Goal: Task Accomplishment & Management: Use online tool/utility

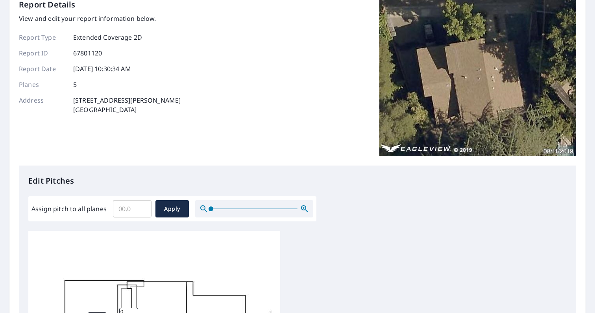
scroll to position [77, 0]
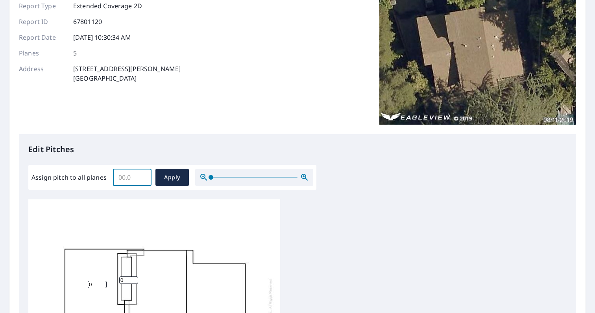
click at [120, 177] on input "Assign pitch to all planes" at bounding box center [132, 177] width 39 height 22
drag, startPoint x: 118, startPoint y: 177, endPoint x: 134, endPoint y: 179, distance: 15.5
click at [134, 179] on input "Assign pitch to all planes" at bounding box center [132, 177] width 39 height 22
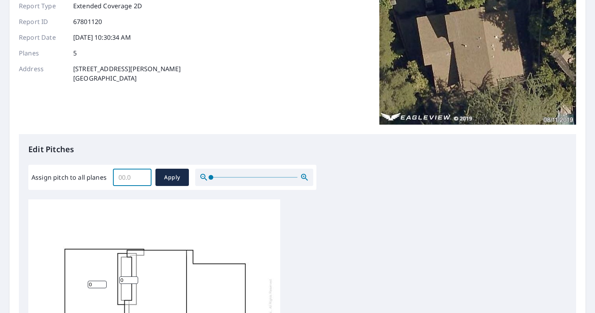
click at [117, 173] on input "Assign pitch to all planes" at bounding box center [132, 177] width 39 height 22
click at [120, 176] on input "Assign pitch to all planes" at bounding box center [132, 177] width 39 height 22
type input "6"
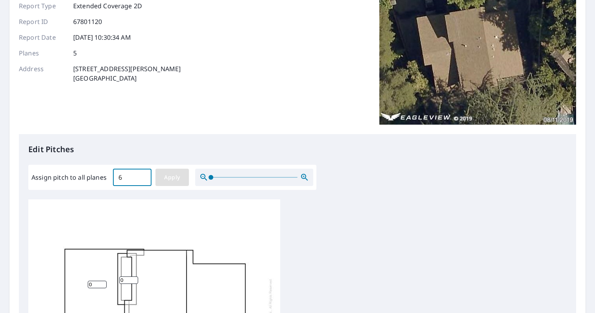
click at [173, 177] on span "Apply" at bounding box center [172, 178] width 21 height 10
type input "6"
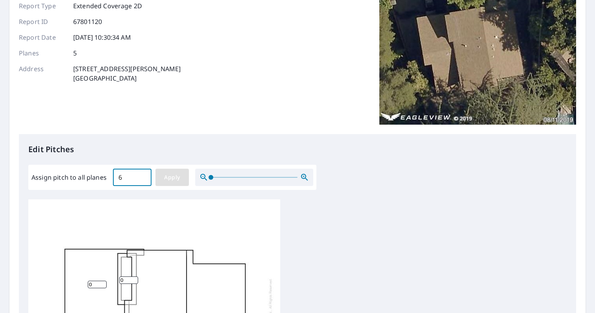
type input "6"
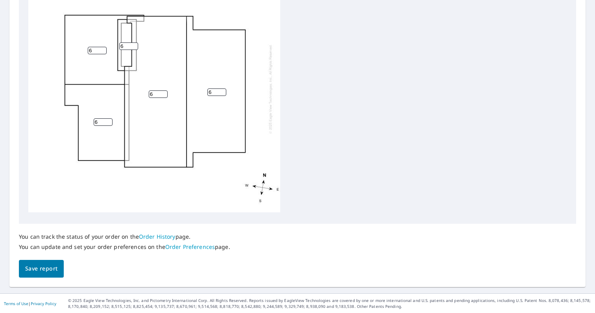
scroll to position [0, 0]
click at [48, 265] on span "Save report" at bounding box center [41, 269] width 32 height 10
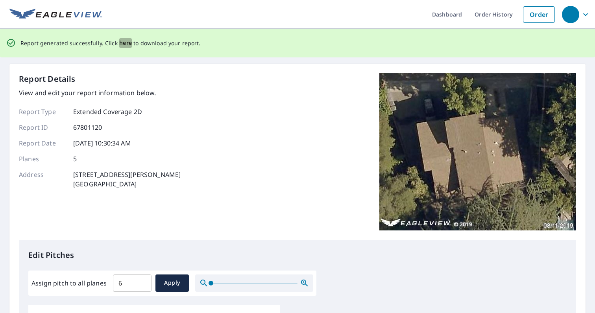
click at [124, 40] on span "here" at bounding box center [125, 43] width 13 height 10
